Goal: Task Accomplishment & Management: Use online tool/utility

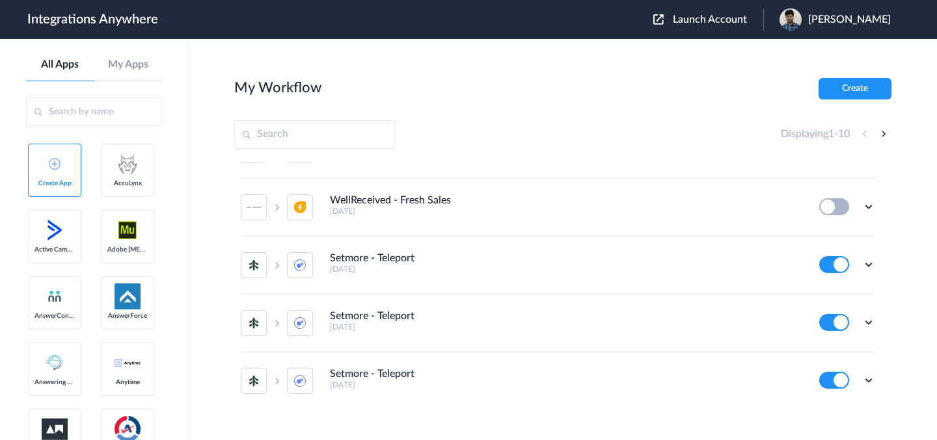
scroll to position [350, 0]
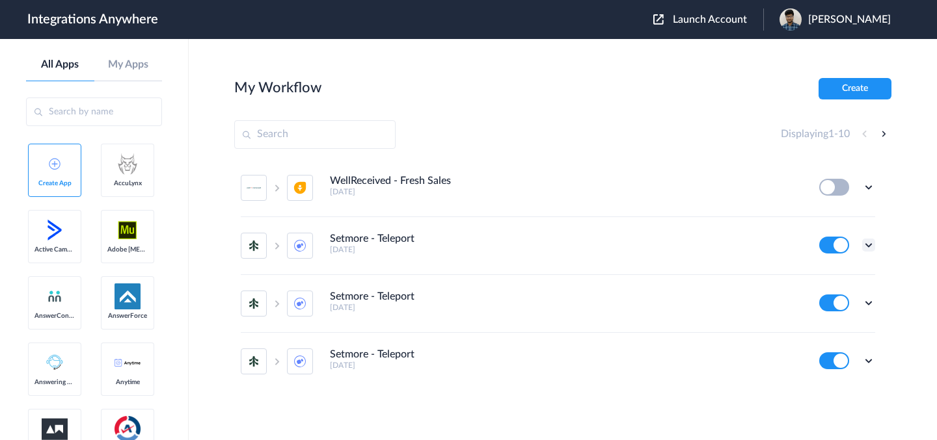
click at [862, 243] on icon at bounding box center [868, 245] width 13 height 13
click at [823, 280] on li "Edit" at bounding box center [832, 275] width 85 height 24
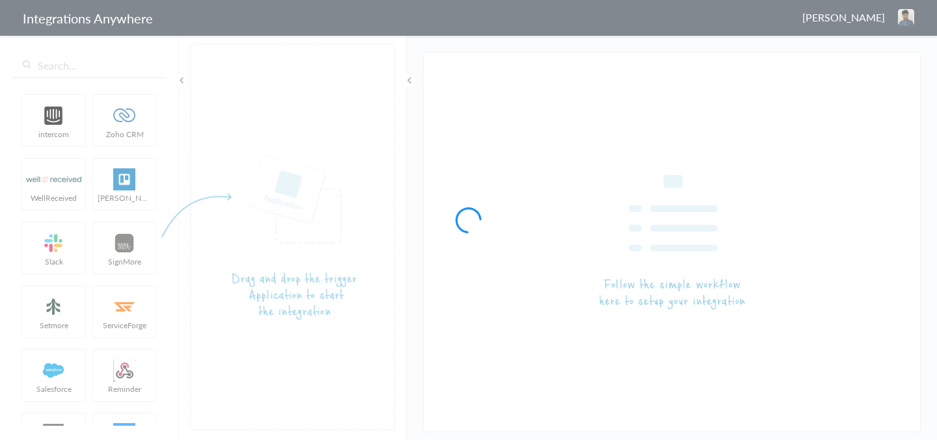
type input "Setmore - Teleport"
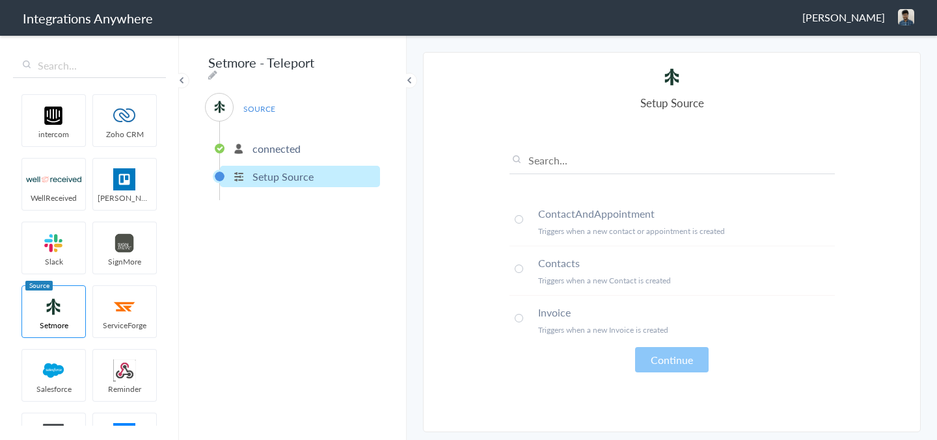
click at [573, 263] on h4 "Contacts" at bounding box center [686, 263] width 297 height 15
click at [689, 364] on button "Continue" at bounding box center [672, 359] width 74 height 25
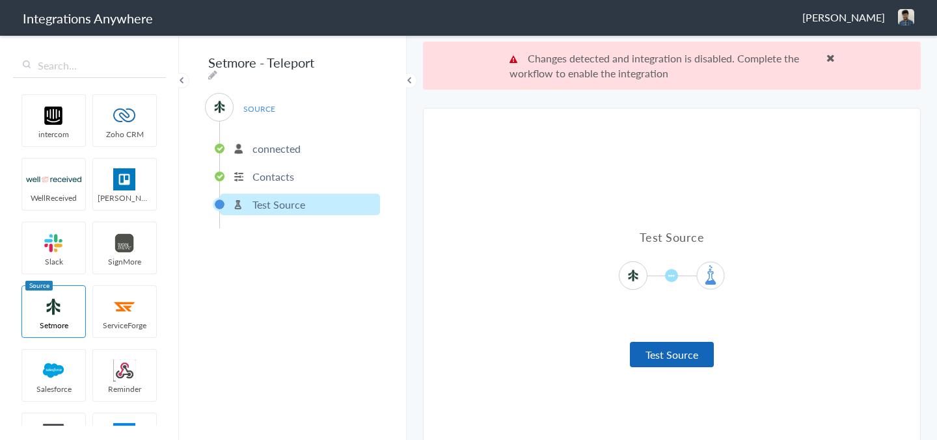
click at [671, 356] on button "Test Source" at bounding box center [672, 354] width 84 height 25
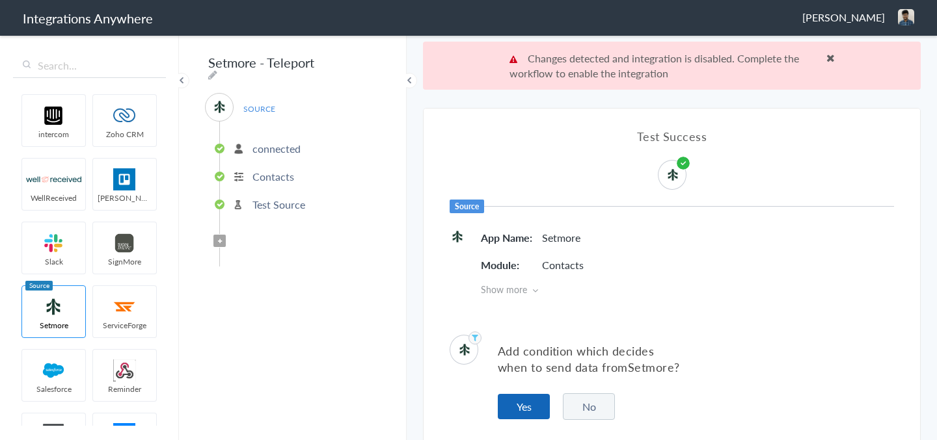
click at [522, 408] on button "Yes" at bounding box center [524, 406] width 52 height 25
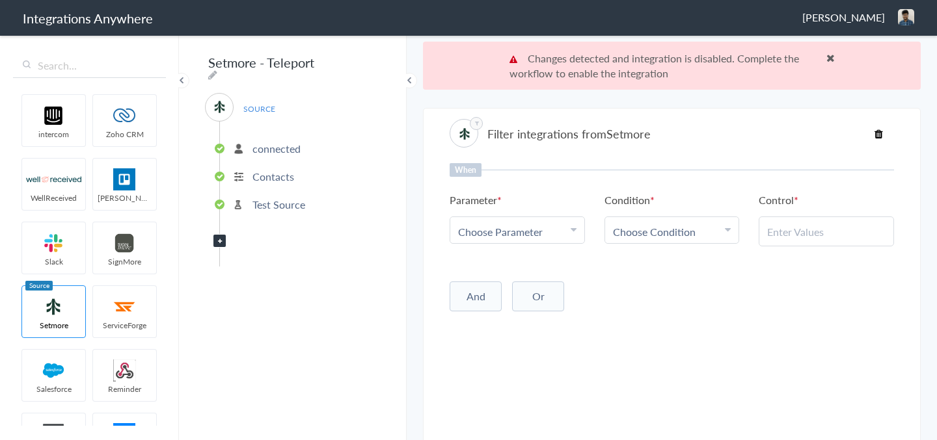
click at [566, 233] on div "Choose Parameter" at bounding box center [517, 231] width 118 height 15
click at [569, 228] on div "Choose Parameter" at bounding box center [517, 231] width 118 height 15
click at [831, 57] on span at bounding box center [830, 58] width 8 height 10
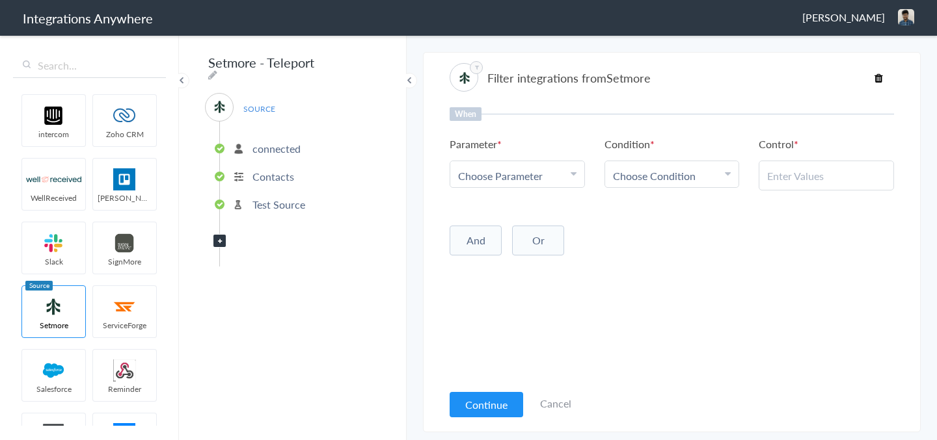
click at [554, 174] on div "Choose Parameter" at bounding box center [517, 176] width 118 height 15
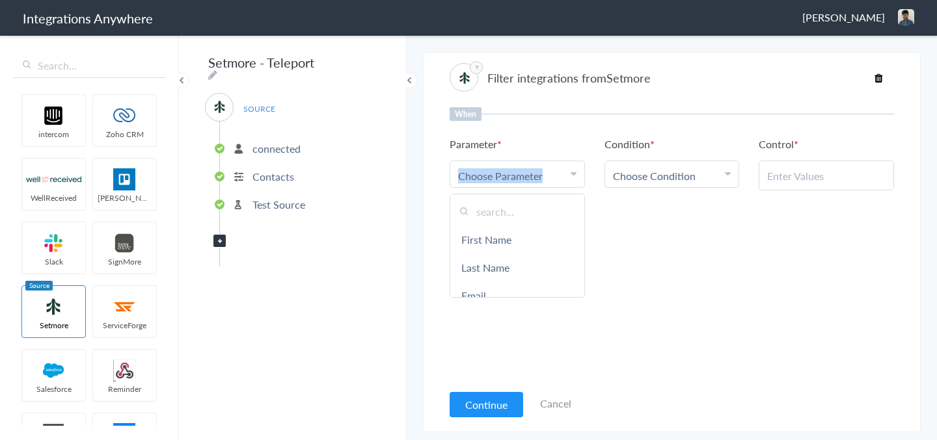
click at [554, 174] on div "Choose Parameter" at bounding box center [517, 176] width 118 height 15
click at [611, 215] on div "When Parameter Choose Parameter First Name Last Name Email Mobile Number Addres…" at bounding box center [672, 244] width 444 height 275
click at [571, 177] on icon at bounding box center [574, 174] width 6 height 10
click at [549, 240] on link "First Name" at bounding box center [517, 240] width 134 height 28
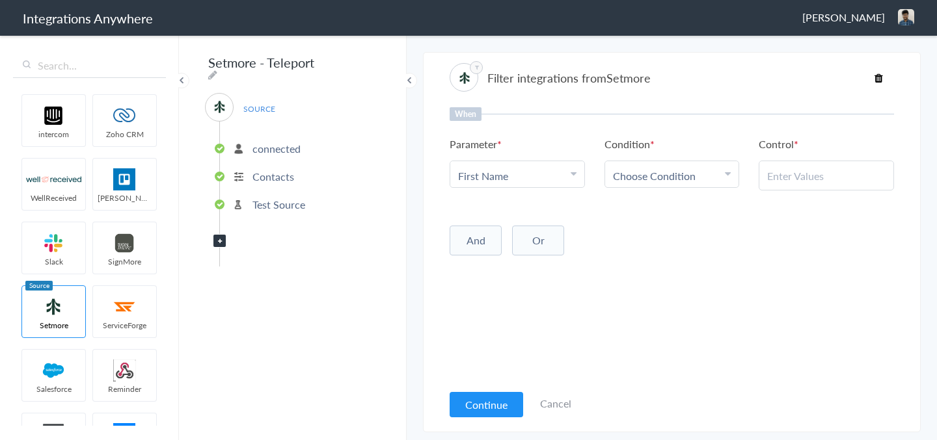
click at [671, 182] on span "Choose Condition" at bounding box center [654, 176] width 83 height 15
click at [669, 247] on link "Contains" at bounding box center [672, 240] width 134 height 28
click at [785, 177] on input "text" at bounding box center [826, 176] width 118 height 15
click at [750, 226] on div "And Or Add Filter" at bounding box center [672, 239] width 444 height 33
click at [442, 70] on section "Filter integrations from Setmore When Parameter Choose Parameter First Name Fir…" at bounding box center [672, 242] width 498 height 381
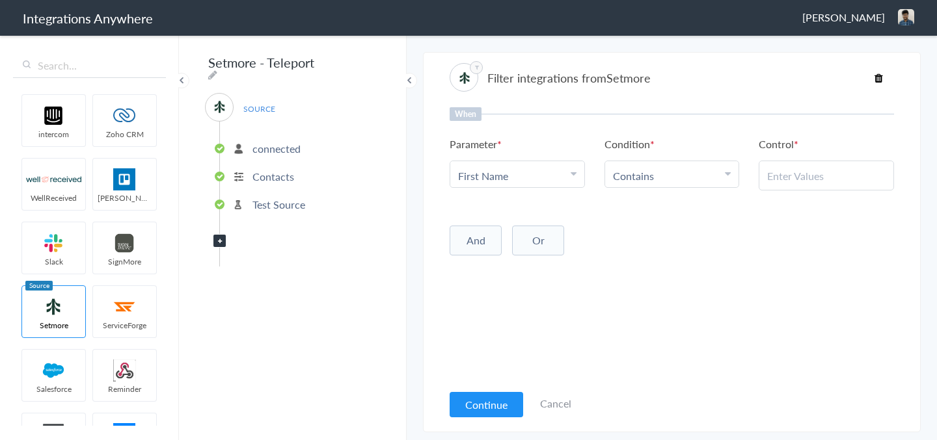
click at [183, 80] on span at bounding box center [182, 81] width 16 height 16
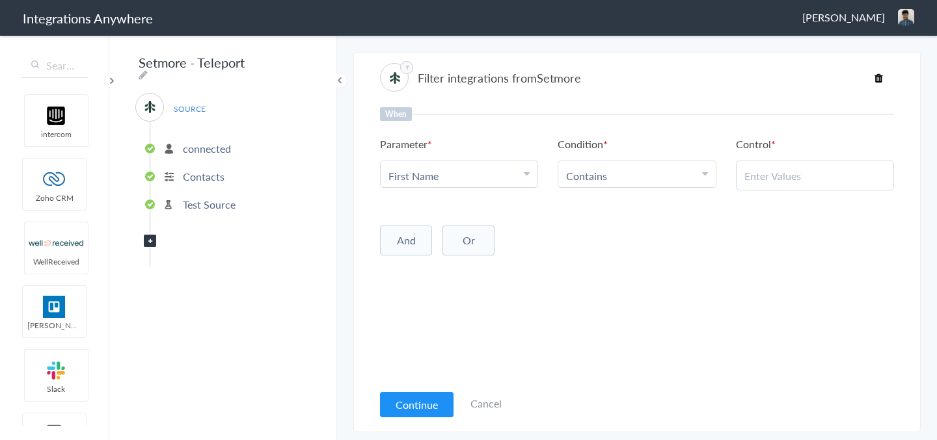
click at [856, 21] on span "[PERSON_NAME]" at bounding box center [843, 17] width 83 height 15
click at [869, 66] on li "Dashboard" at bounding box center [878, 67] width 90 height 20
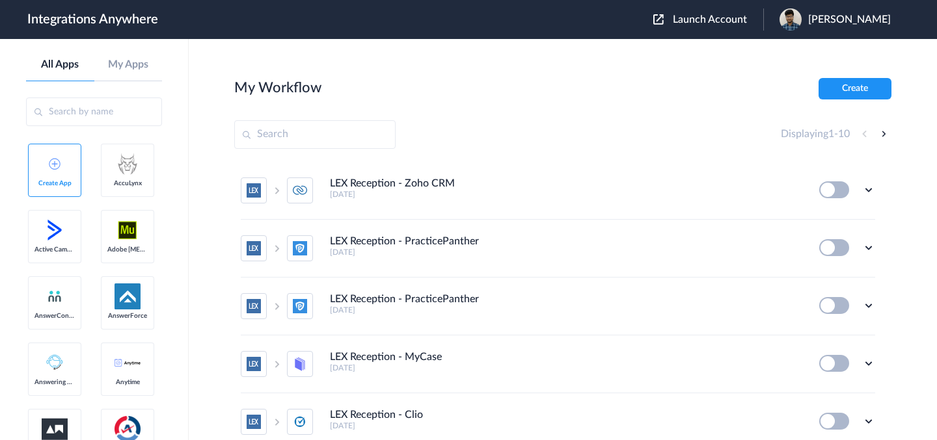
click at [690, 20] on span "Launch Account" at bounding box center [710, 19] width 74 height 10
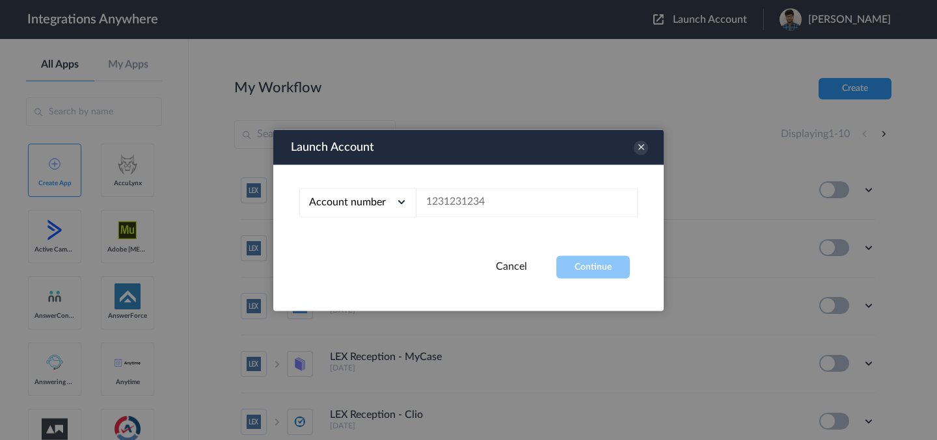
click at [391, 208] on div "Account number" at bounding box center [357, 202] width 117 height 29
click at [375, 262] on li "Email address" at bounding box center [357, 257] width 117 height 24
click at [471, 202] on input "text" at bounding box center [526, 202] width 221 height 29
click at [379, 212] on div "Email address" at bounding box center [357, 202] width 117 height 29
click at [368, 239] on li "Account number" at bounding box center [357, 233] width 117 height 24
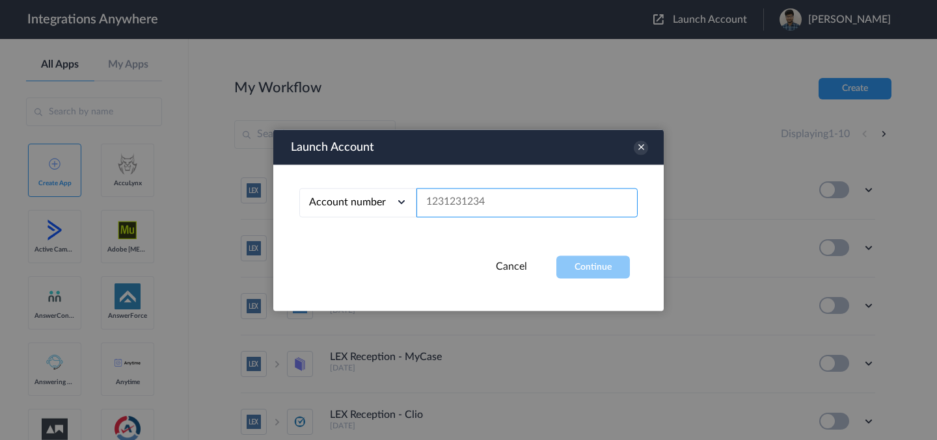
click at [458, 213] on input "text" at bounding box center [526, 202] width 221 height 29
paste input "8001020929"
type input "8001020929"
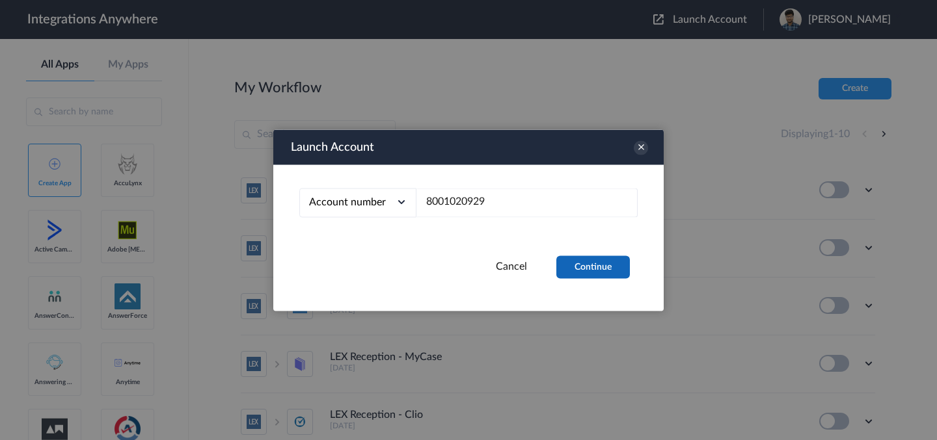
click at [599, 264] on button "Continue" at bounding box center [593, 267] width 74 height 23
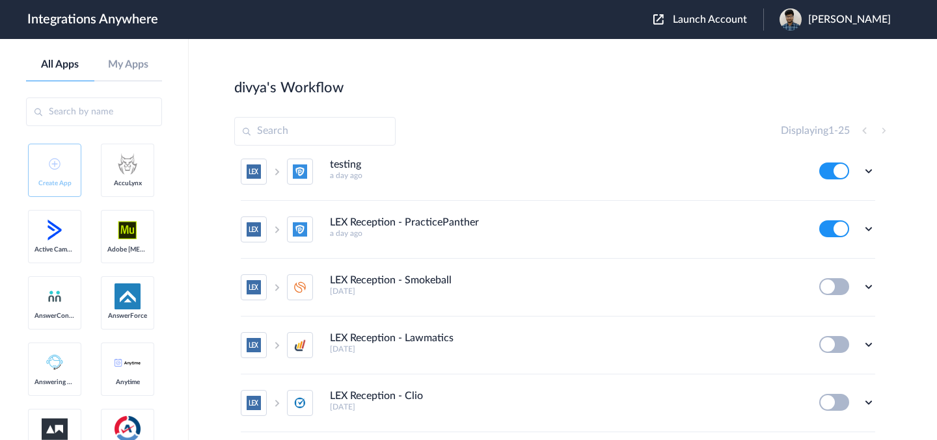
scroll to position [16, 0]
click at [862, 170] on icon at bounding box center [868, 170] width 13 height 13
click at [827, 227] on link "Task history" at bounding box center [831, 224] width 62 height 9
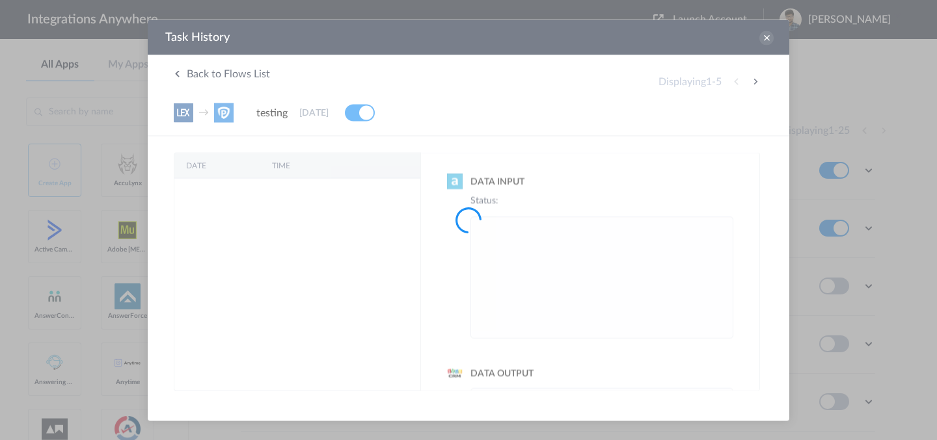
scroll to position [0, 0]
click at [178, 40] on div at bounding box center [468, 220] width 937 height 440
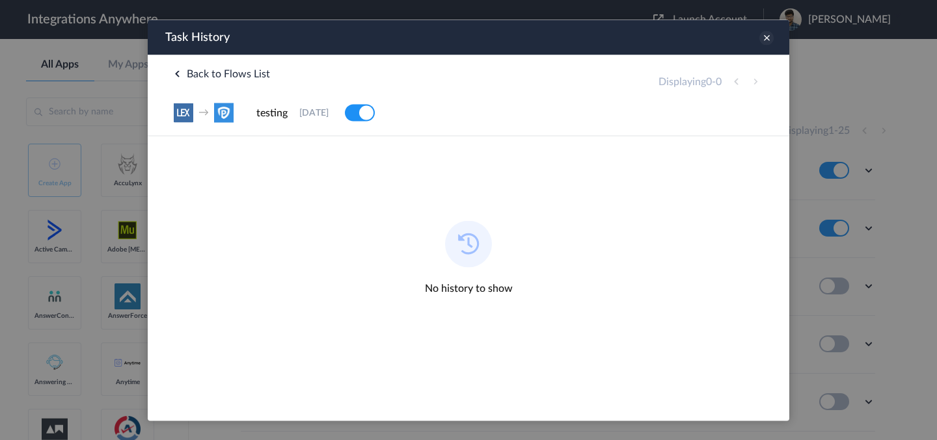
click at [769, 41] on icon at bounding box center [766, 38] width 14 height 14
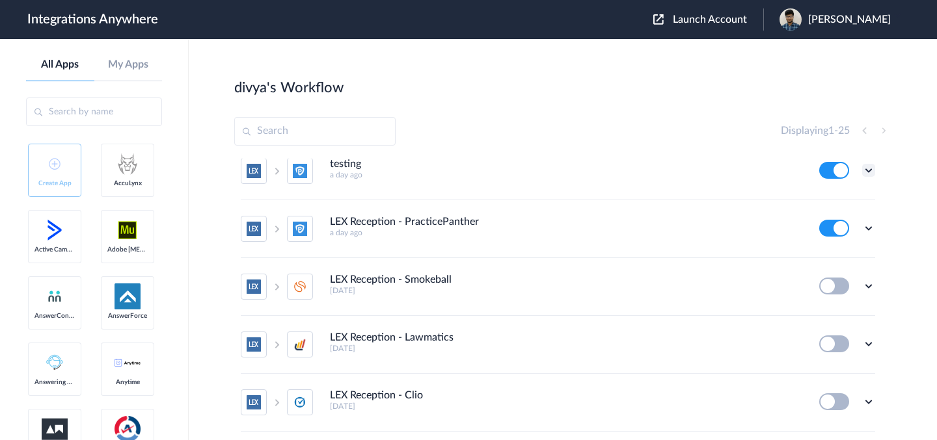
click at [862, 170] on icon at bounding box center [868, 170] width 13 height 13
click at [837, 197] on li "Edit" at bounding box center [832, 201] width 85 height 24
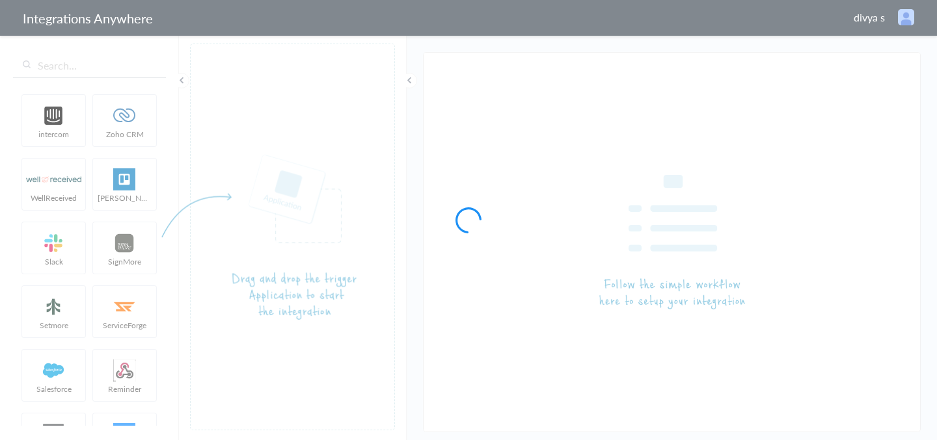
type input "testing"
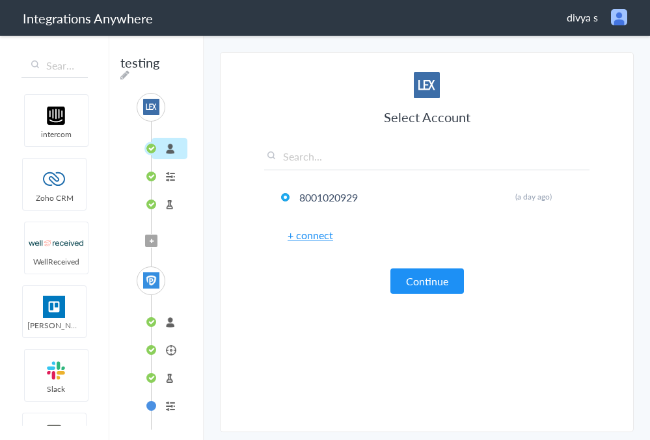
click at [156, 243] on span "Filter Applied" at bounding box center [151, 241] width 12 height 12
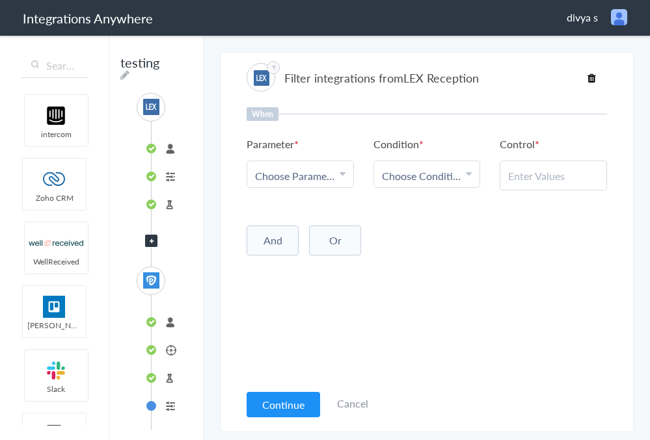
click at [340, 176] on icon at bounding box center [343, 174] width 6 height 10
click at [314, 236] on link "First Name" at bounding box center [300, 240] width 106 height 28
click at [433, 180] on span "Choose Condition" at bounding box center [422, 176] width 81 height 15
click at [428, 239] on link "Contains" at bounding box center [427, 240] width 106 height 28
click at [563, 179] on input "text" at bounding box center [553, 176] width 90 height 15
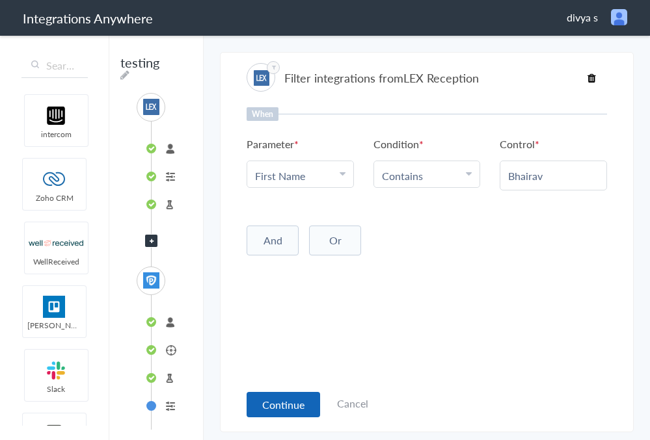
type input "Bhairav"
click at [289, 410] on button "Continue" at bounding box center [284, 404] width 74 height 25
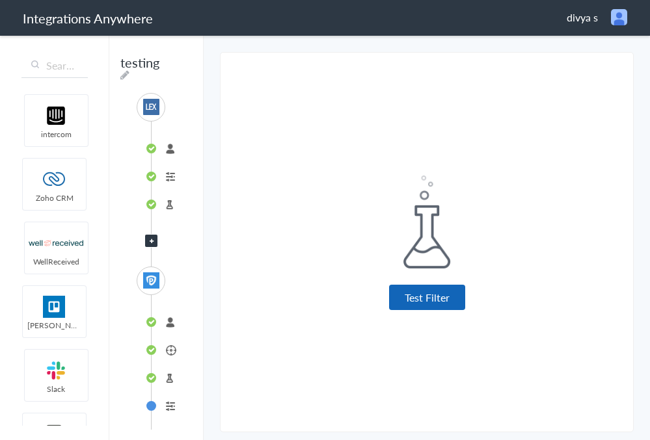
click at [442, 298] on button "Test Filter" at bounding box center [427, 297] width 76 height 25
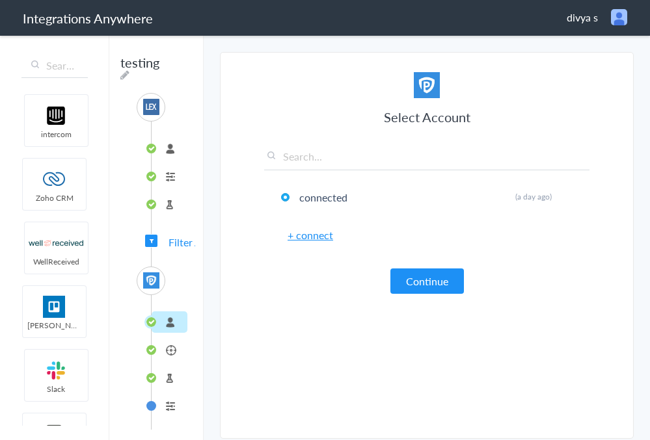
scroll to position [5, 0]
click at [188, 230] on div "SOURCE 8001020929 Call Intake Test Source Filter Applied TARGET connected CallL…" at bounding box center [156, 261] width 78 height 337
click at [182, 236] on span "Filter Applied" at bounding box center [199, 242] width 61 height 15
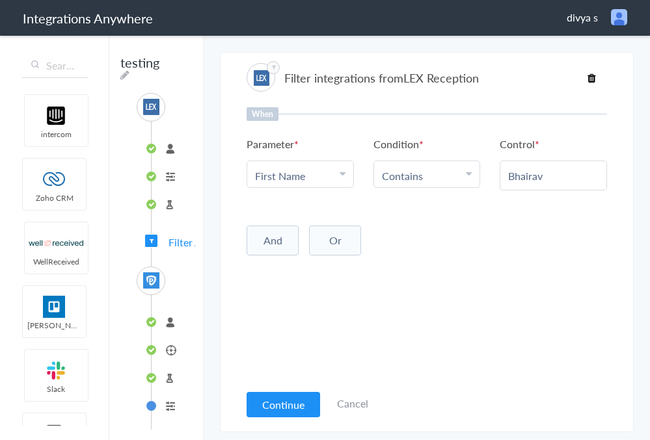
click at [169, 398] on li "Formatter" at bounding box center [170, 406] width 36 height 21
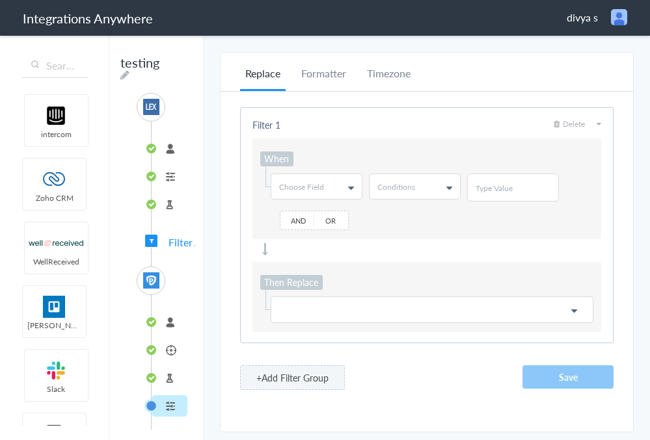
click at [347, 187] on link "Choose Field" at bounding box center [316, 186] width 90 height 25
click at [332, 235] on link "First Name" at bounding box center [315, 240] width 89 height 24
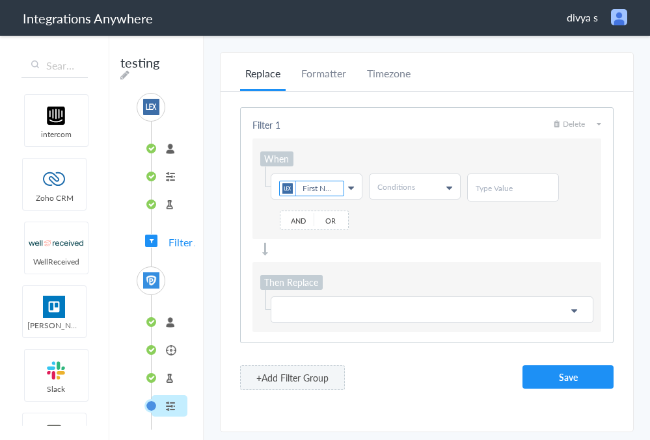
click at [438, 180] on link "Conditions" at bounding box center [415, 186] width 90 height 25
click at [416, 245] on link "Contains" at bounding box center [414, 240] width 89 height 24
click at [507, 186] on input "text" at bounding box center [513, 188] width 75 height 11
type input "latha"
click at [373, 310] on p at bounding box center [432, 310] width 306 height 16
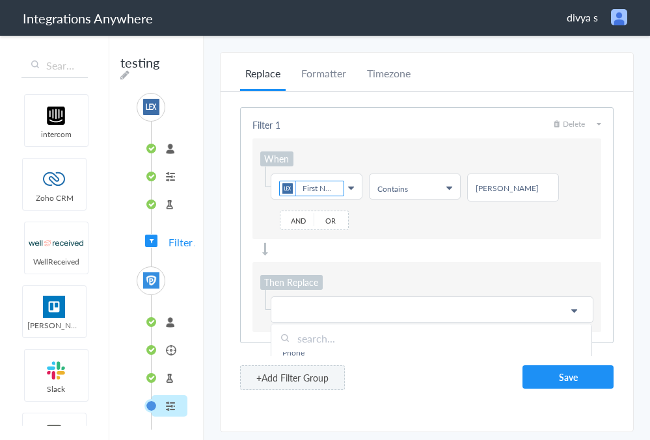
scroll to position [113, 0]
click at [432, 256] on div "Filter 1 Delete When Choose Field First Name First Name Last Name Email Phone C…" at bounding box center [426, 225] width 373 height 236
click at [550, 377] on button "Save" at bounding box center [567, 377] width 91 height 23
